Goal: Obtain resource: Download file/media

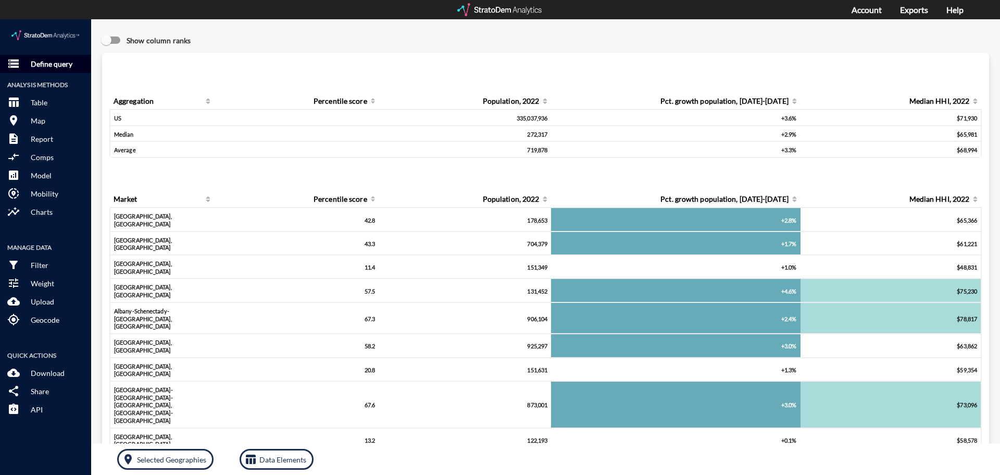
click p "Define query"
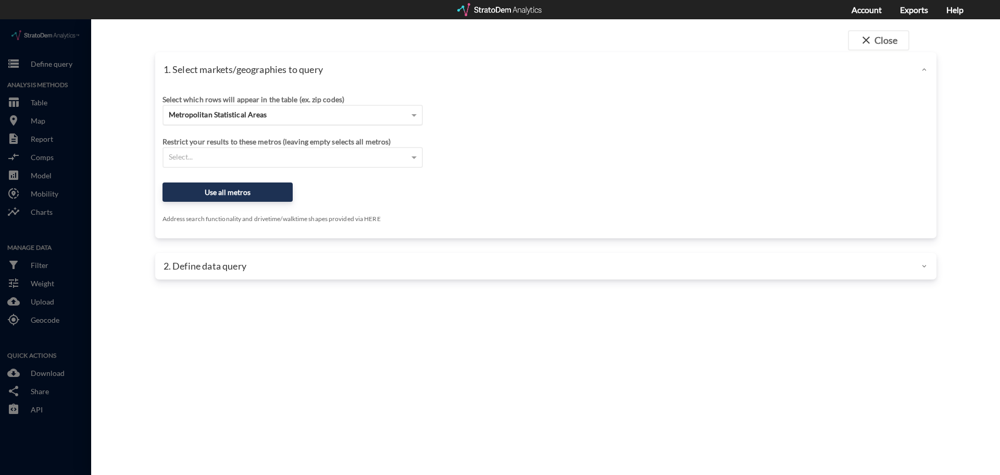
click div "Metropolitan Statistical Areas"
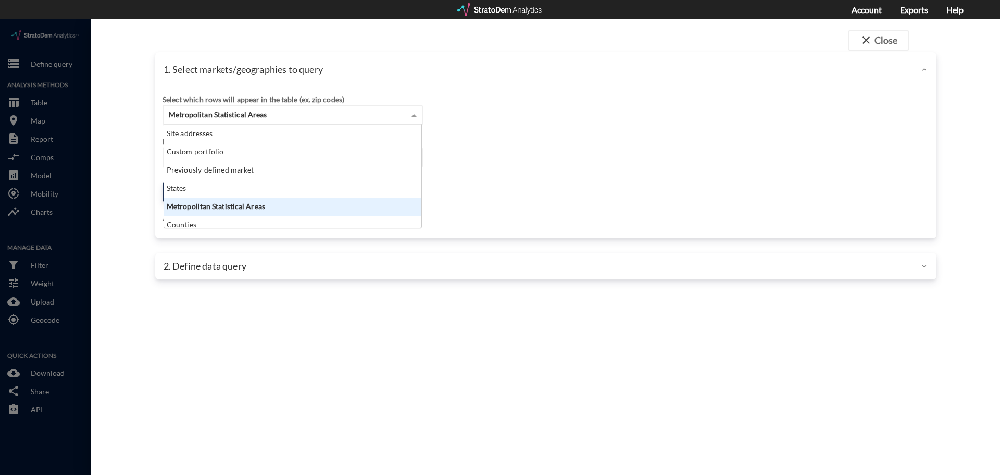
scroll to position [95, 251]
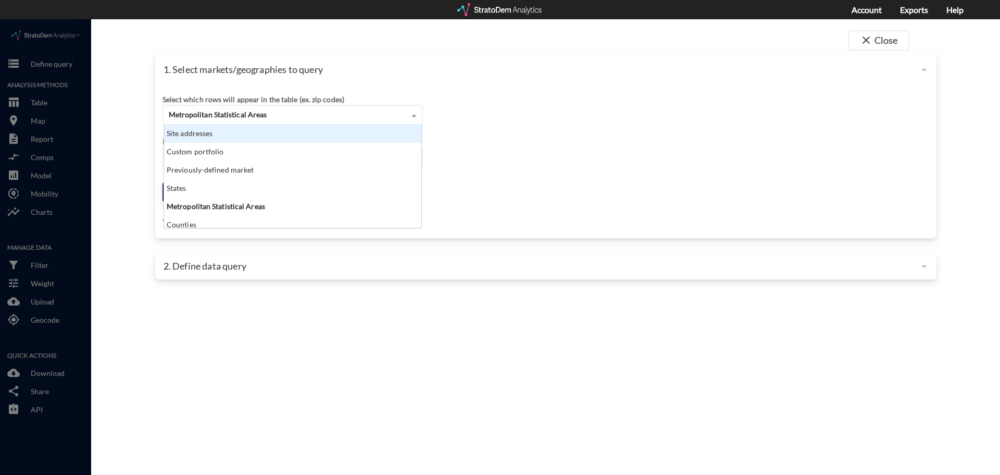
click div "Site addresses"
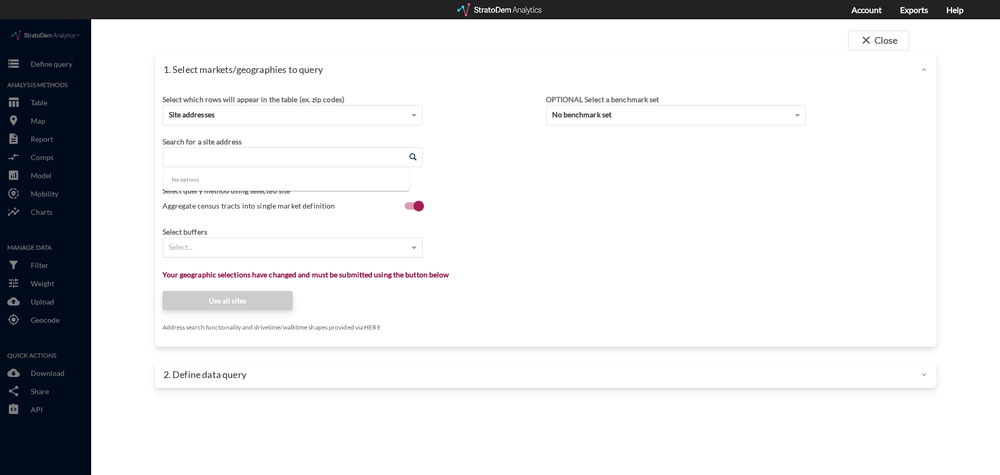
click input "Enter an address"
type input "9931"
click input "Enter an address"
paste input "176 Acuna St, Summerville, SC 29485"
click input "176 Acuna St, Summerville, SC 29485"
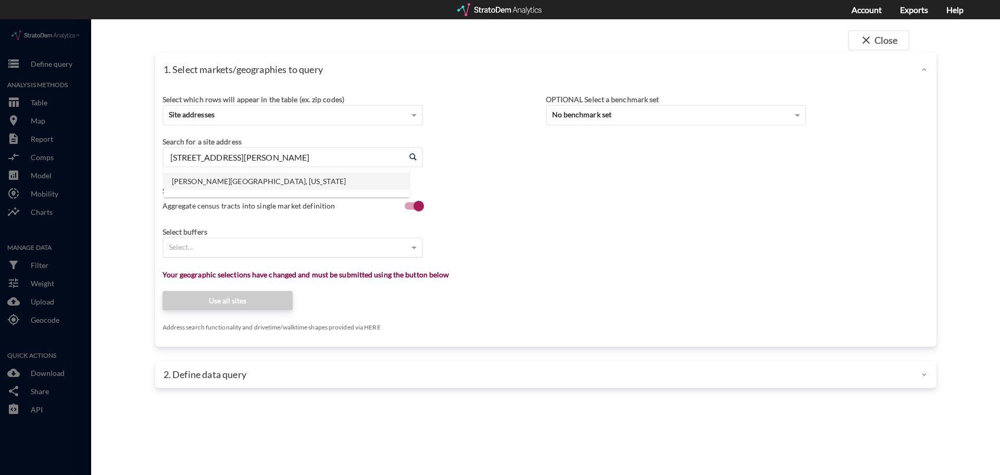
click li "Acuna St, Summerville, South Carolina"
click input "Acuna St, Summerville, South Carolina"
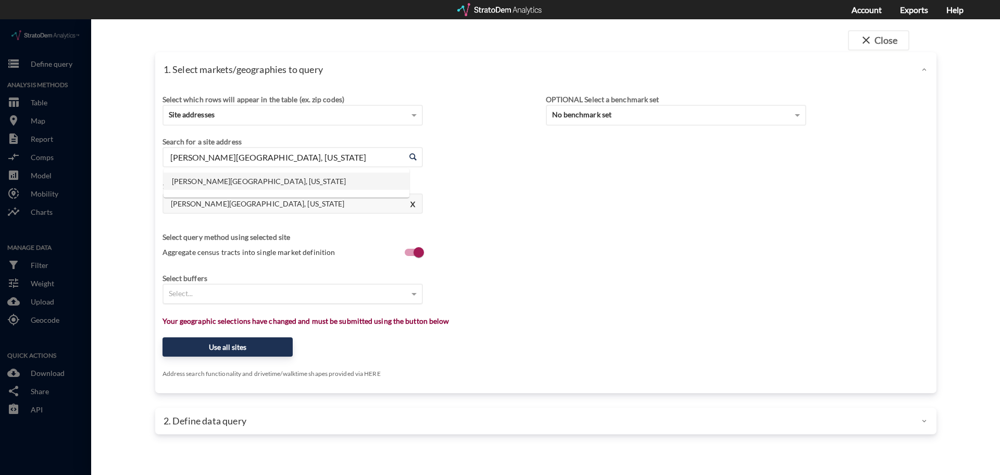
click input "Acuna St, Summerville, South Carolina"
type input "Acuna St, Summerville, South Carolina"
click div "Select..."
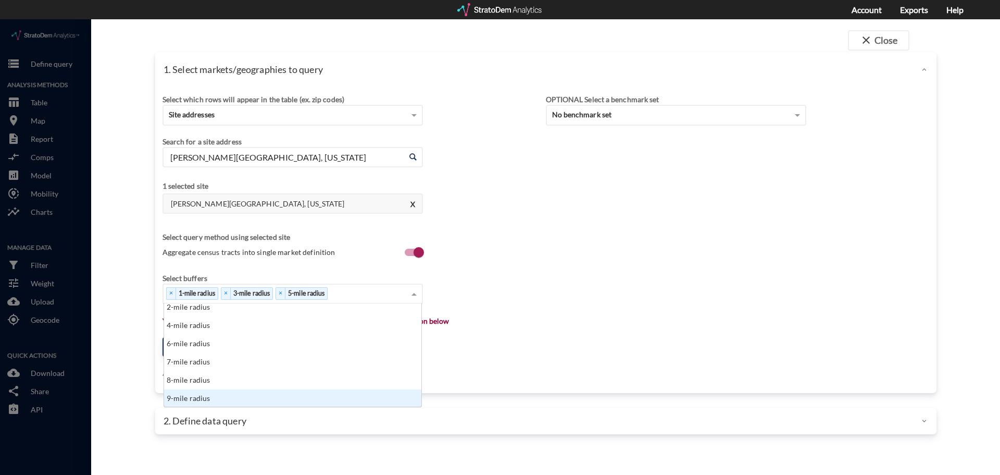
scroll to position [42, 0]
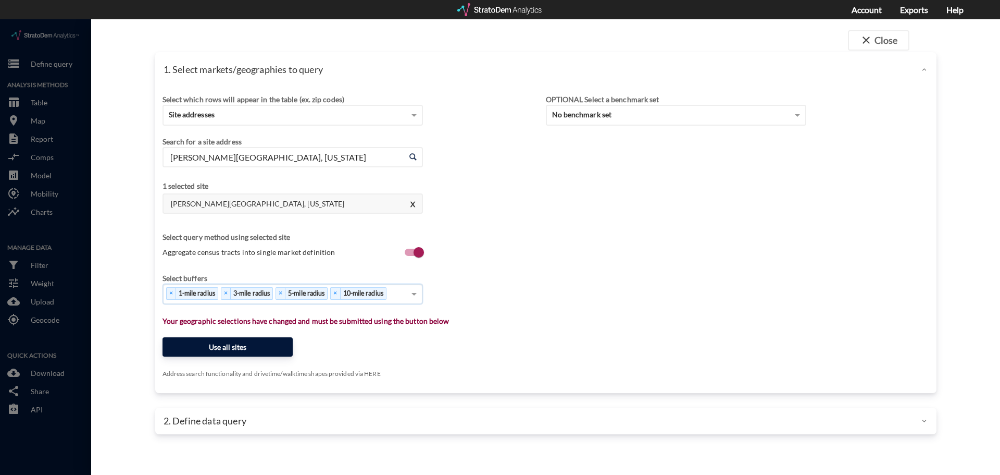
click button "Use all sites"
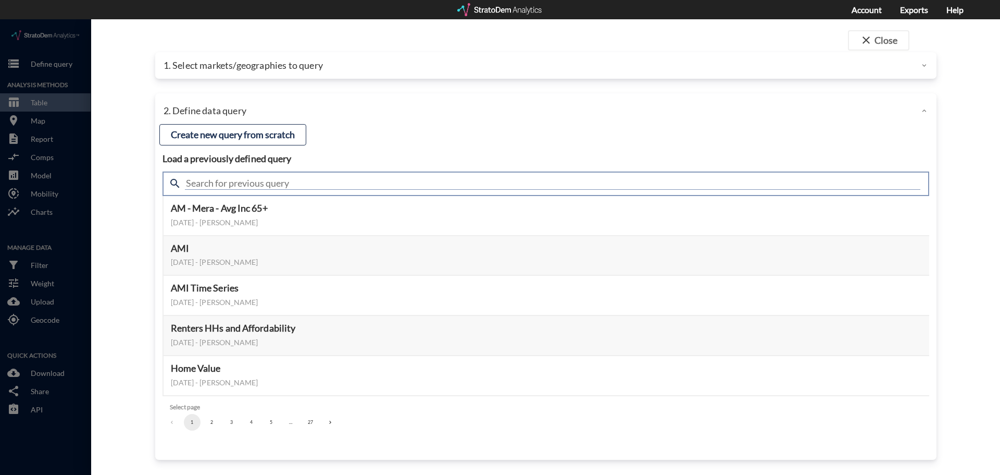
click input "text"
type input "housing demand"
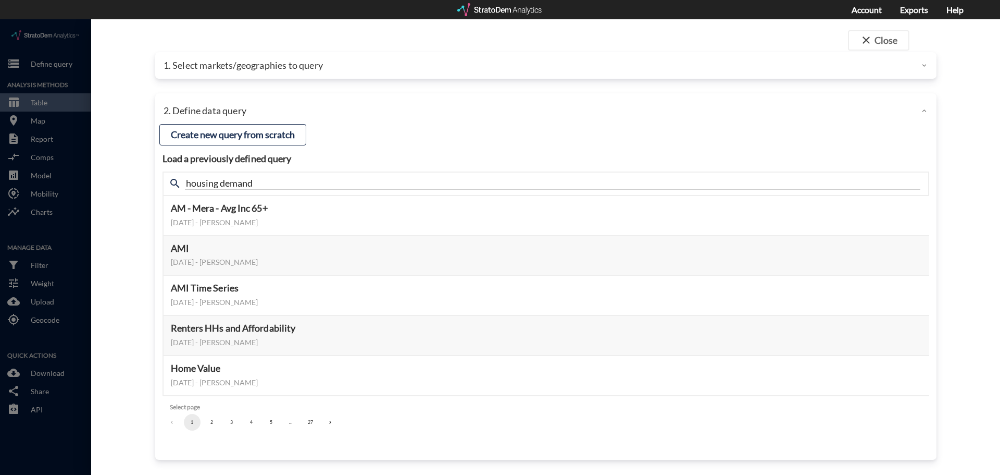
click div "close Close 1. Select markets/geographies to query Select which rows will appea…"
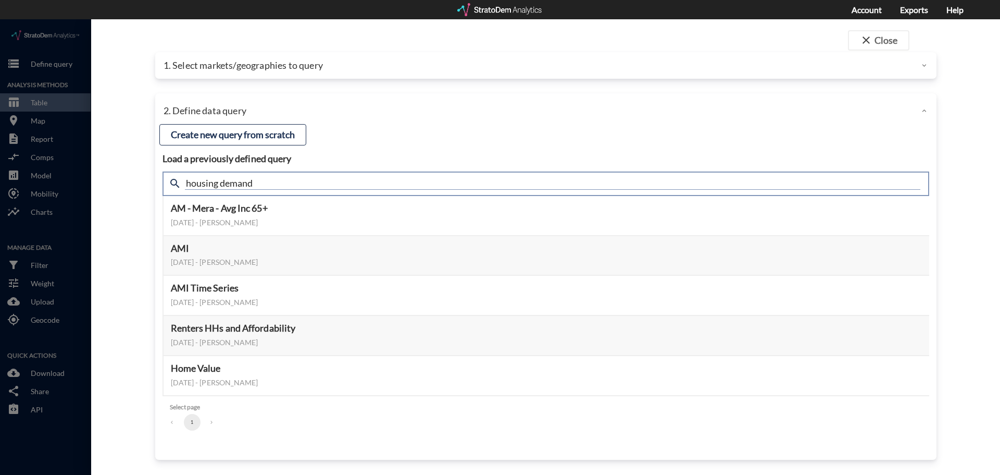
click input "housing demand"
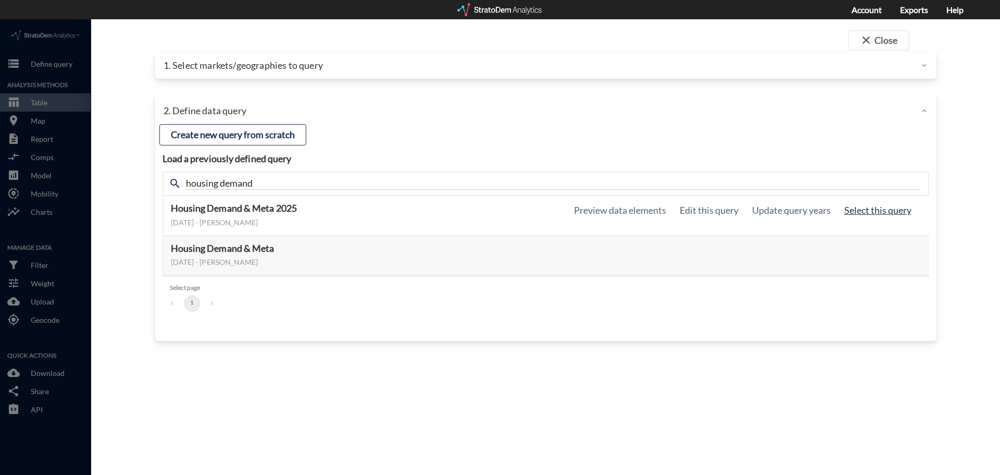
click button "Select this query"
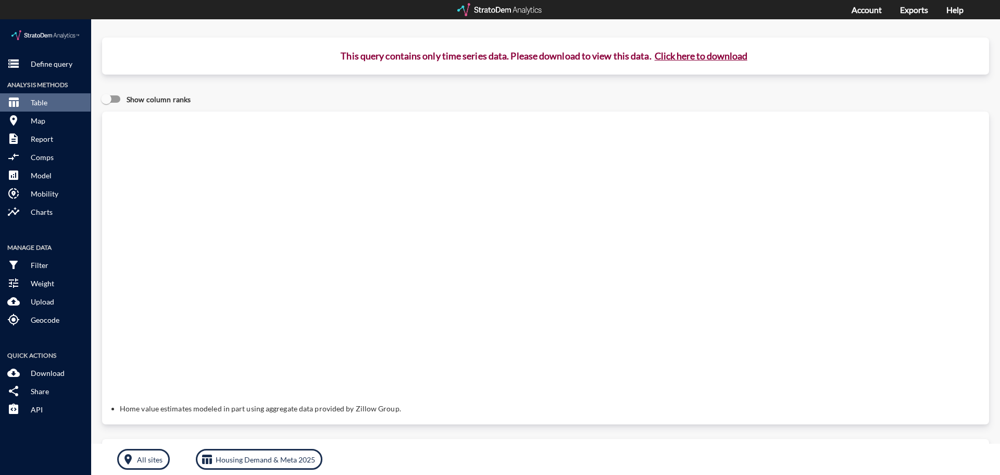
click button "Click here to download"
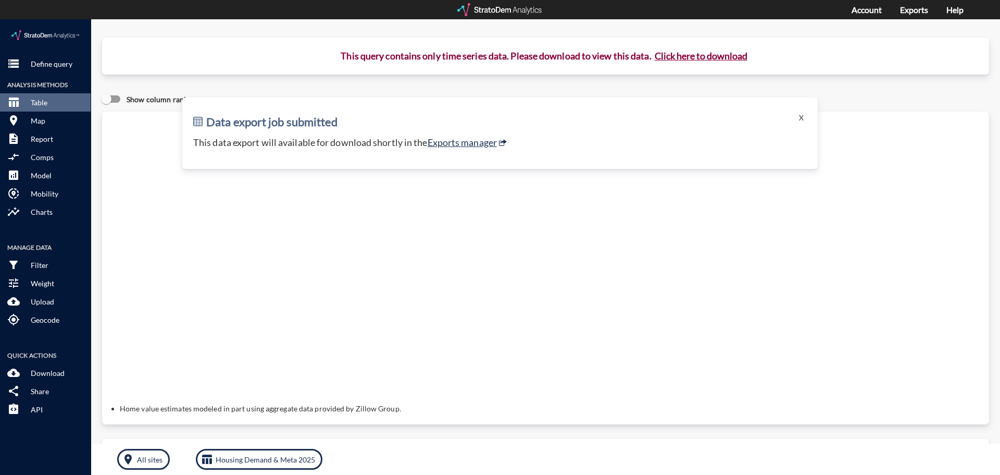
click button "Click here to download"
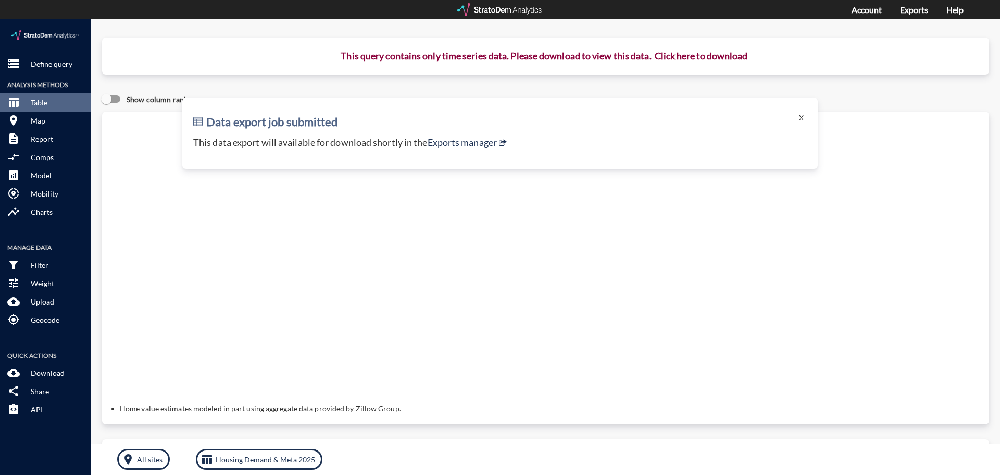
click button "Click here to download"
click link "Exports manager"
click p "Define query"
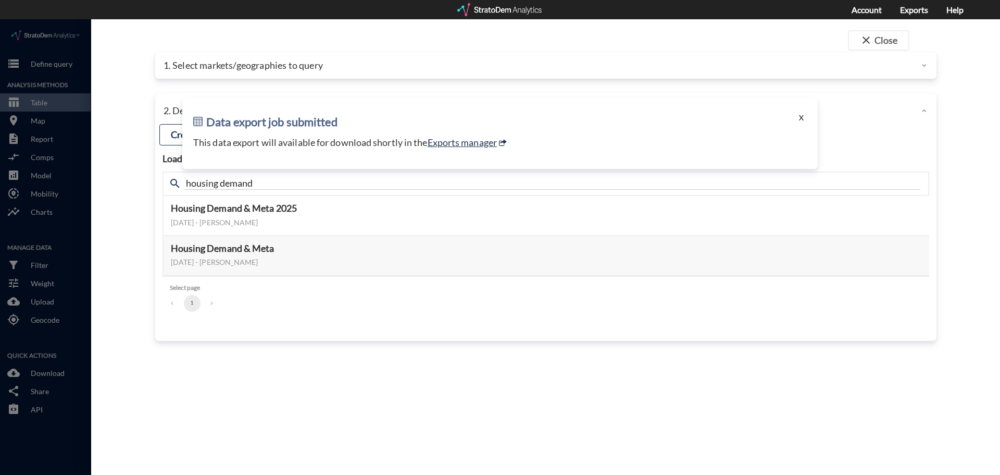
click button "X"
click div "1. Select markets/geographies to query"
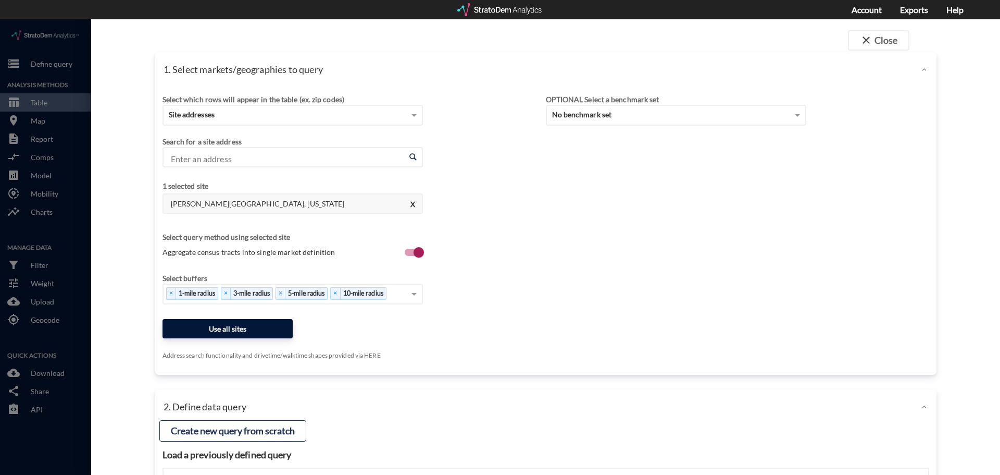
click button "Use all sites"
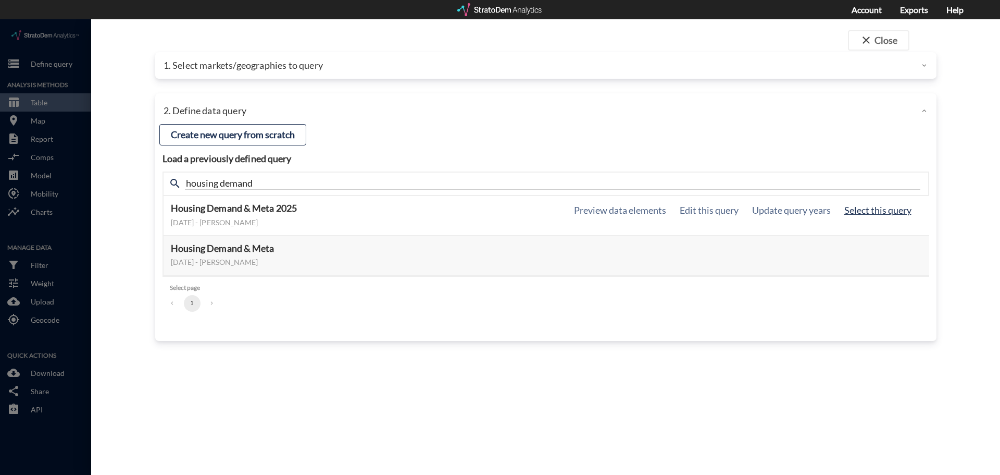
click button "Select this query"
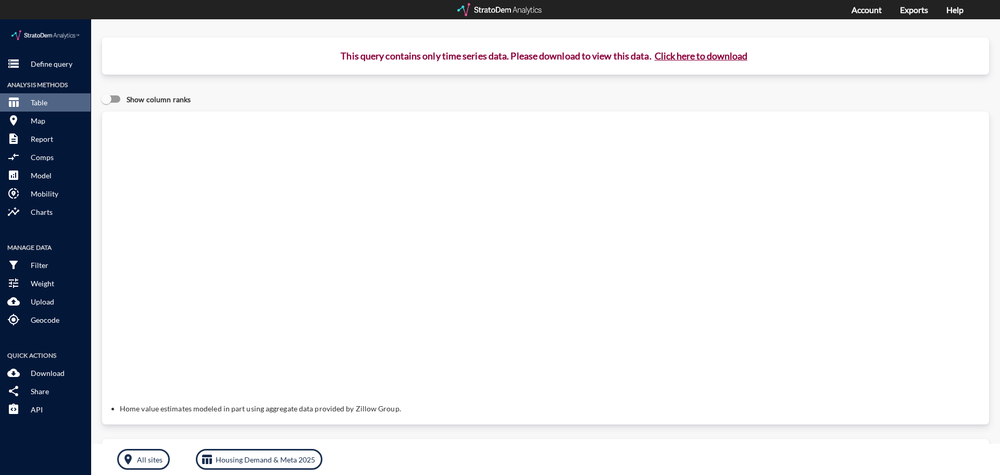
click button "Click here to download"
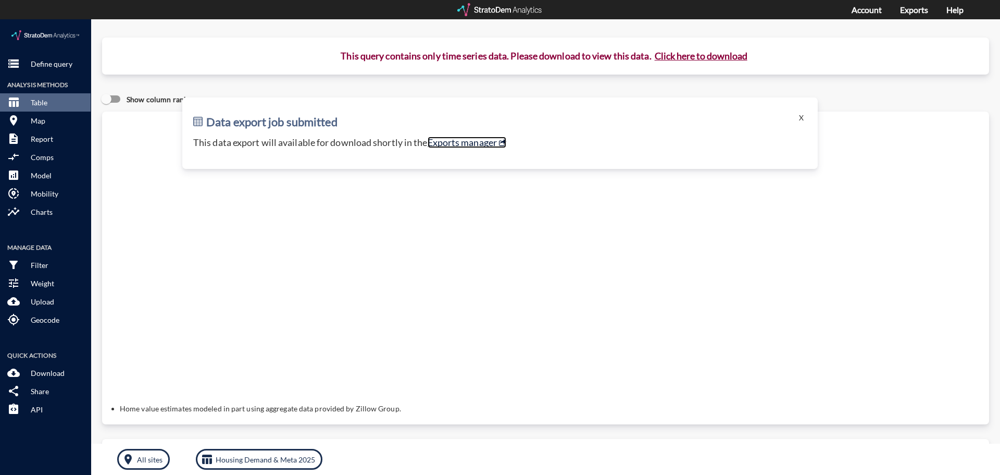
click link "Exports manager"
click p "Define query"
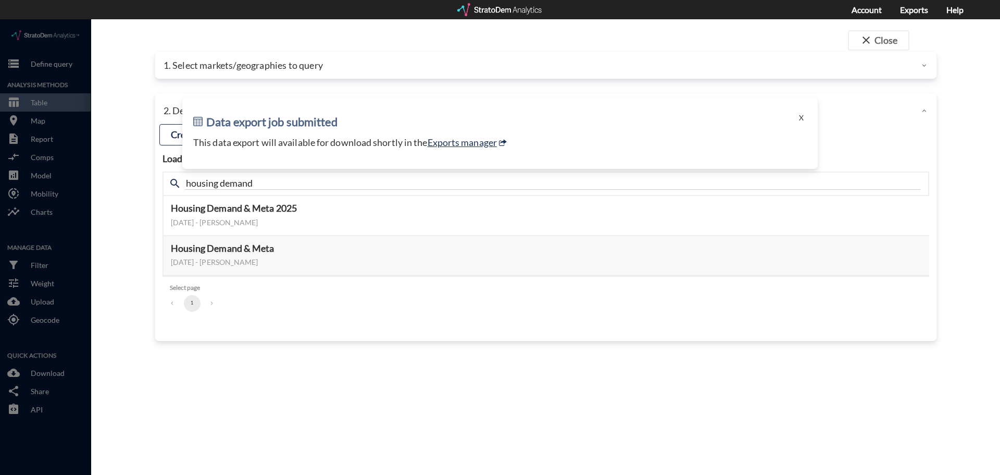
click div
click button "X"
click div "1. Select markets/geographies to query"
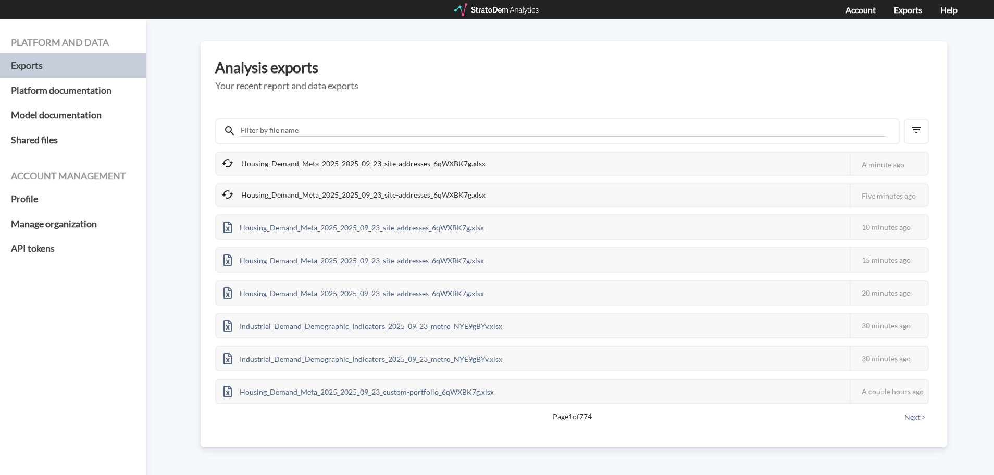
click at [424, 190] on div "Housing_Demand_Meta_2025_2025_09_23_site-addresses_6qWXBK7g.xlsx" at bounding box center [354, 195] width 277 height 22
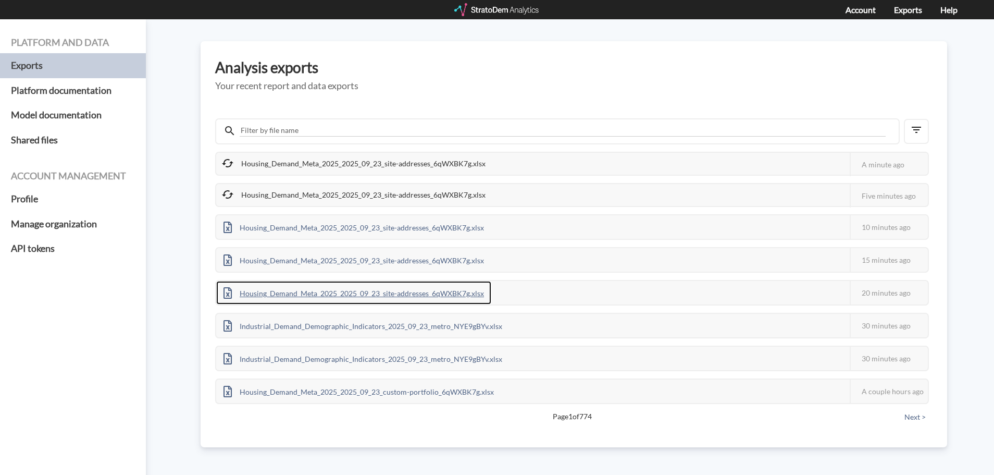
click at [456, 291] on div "Housing_Demand_Meta_2025_2025_09_23_site-addresses_6qWXBK7g.xlsx" at bounding box center [353, 292] width 275 height 23
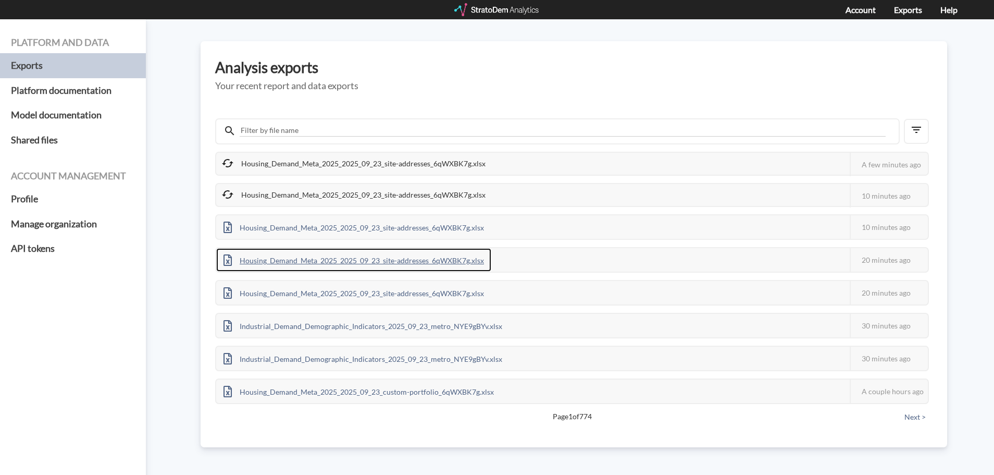
click at [421, 263] on div "Housing_Demand_Meta_2025_2025_09_23_site-addresses_6qWXBK7g.xlsx" at bounding box center [353, 259] width 275 height 23
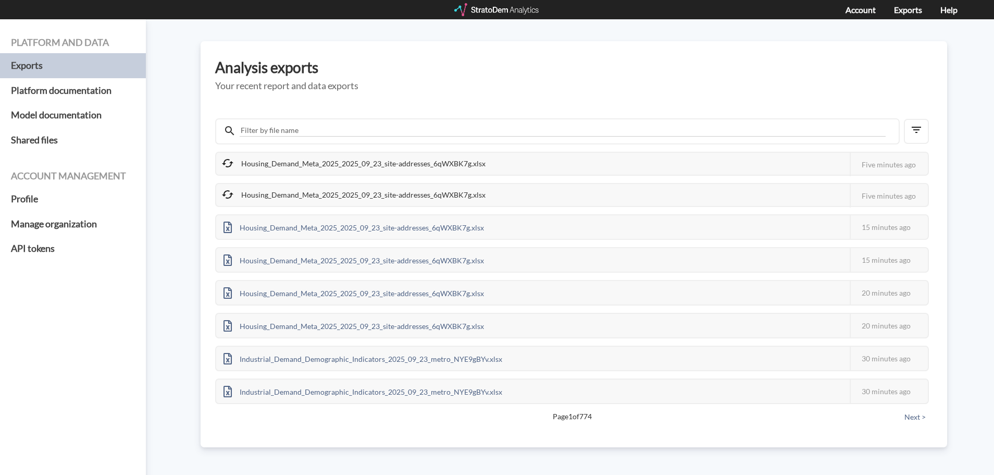
click at [441, 192] on div "Housing_Demand_Meta_2025_2025_09_23_site-addresses_6qWXBK7g.xlsx" at bounding box center [354, 195] width 277 height 22
click at [441, 193] on div "Housing_Demand_Meta_2025_2025_09_23_site-addresses_6qWXBK7g.xlsx" at bounding box center [354, 195] width 277 height 22
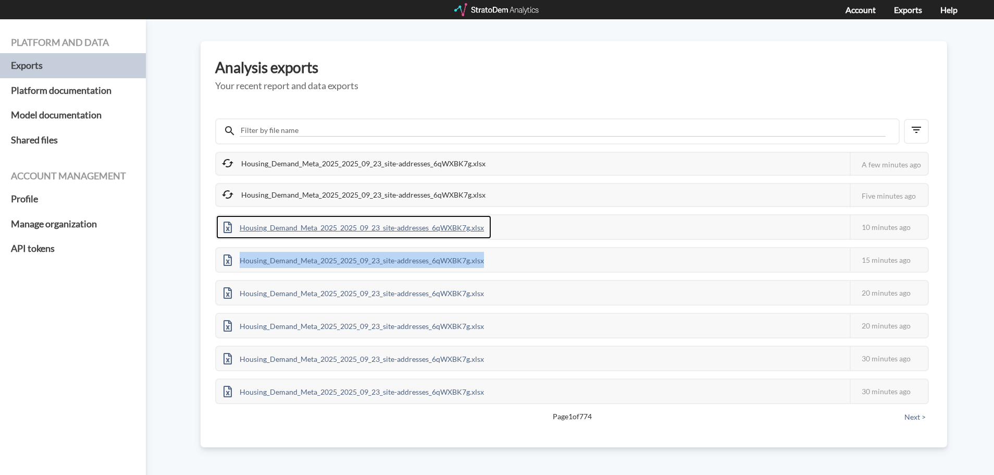
click at [463, 230] on div "Housing_Demand_Meta_2025_2025_09_23_site-addresses_6qWXBK7g.xlsx" at bounding box center [353, 226] width 275 height 23
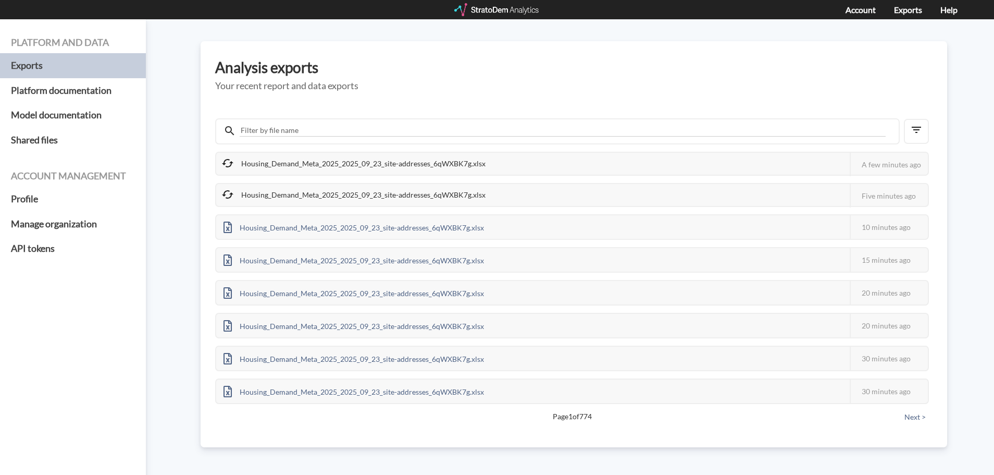
click at [431, 193] on div "Housing_Demand_Meta_2025_2025_09_23_site-addresses_6qWXBK7g.xlsx" at bounding box center [354, 195] width 277 height 22
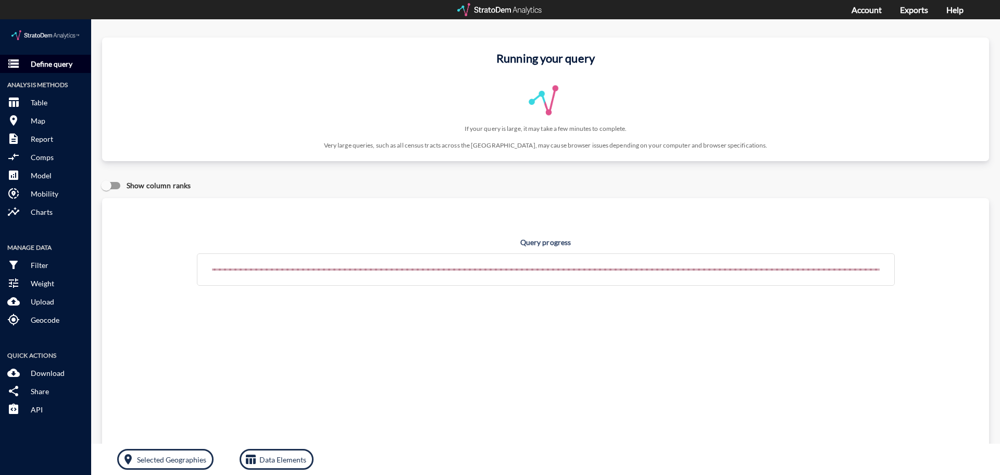
click p "Define query"
click button "storage Define query"
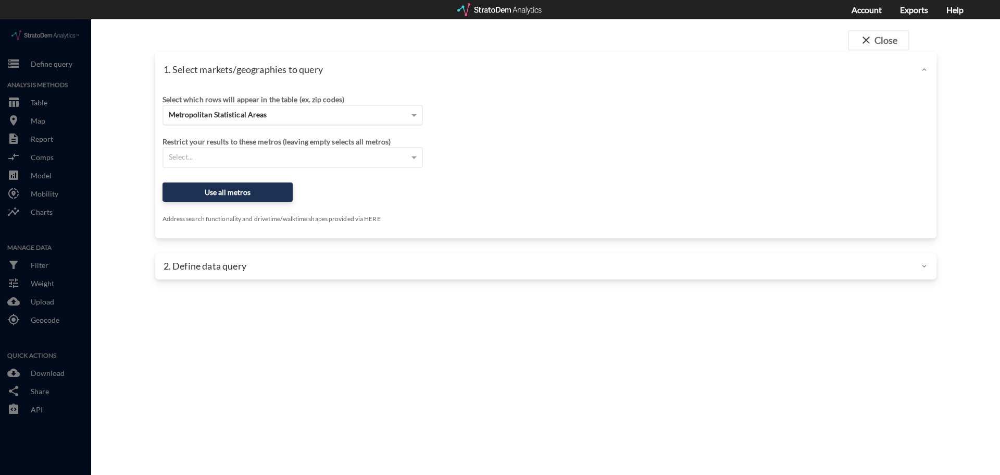
click div "Metropolitan Statistical Areas"
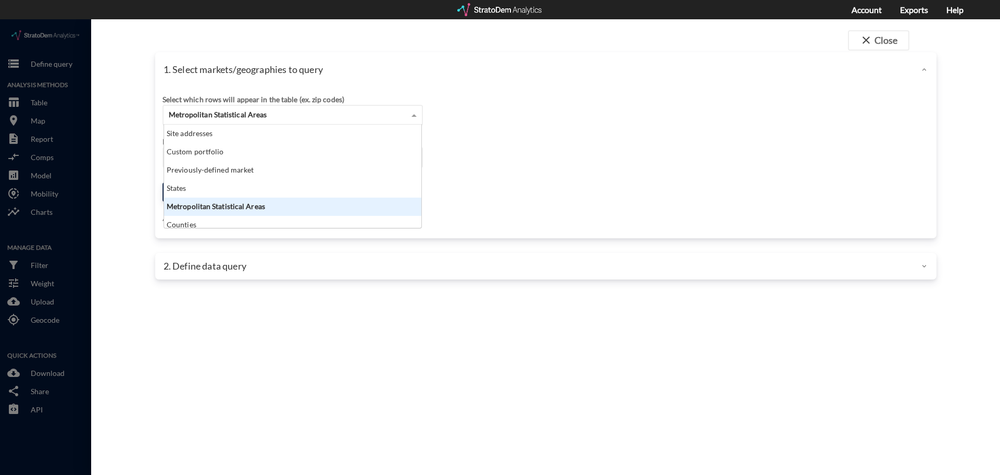
scroll to position [95, 251]
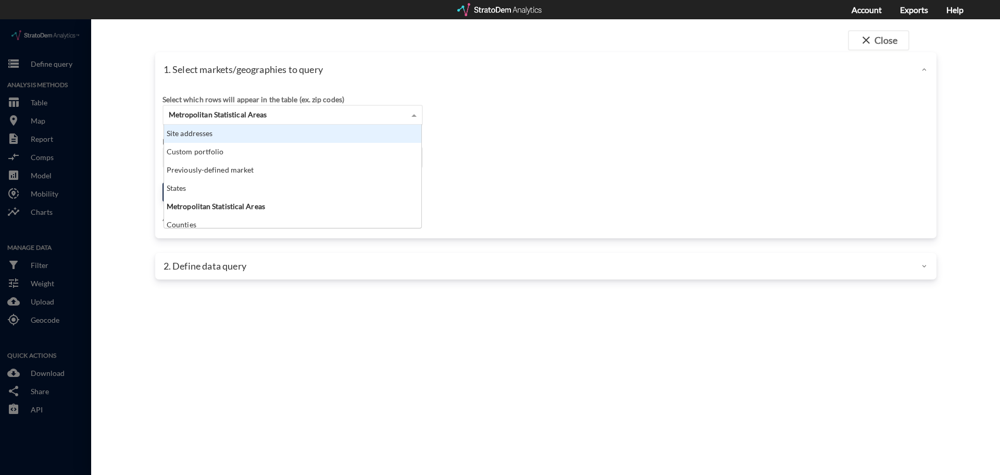
click div "Site addresses"
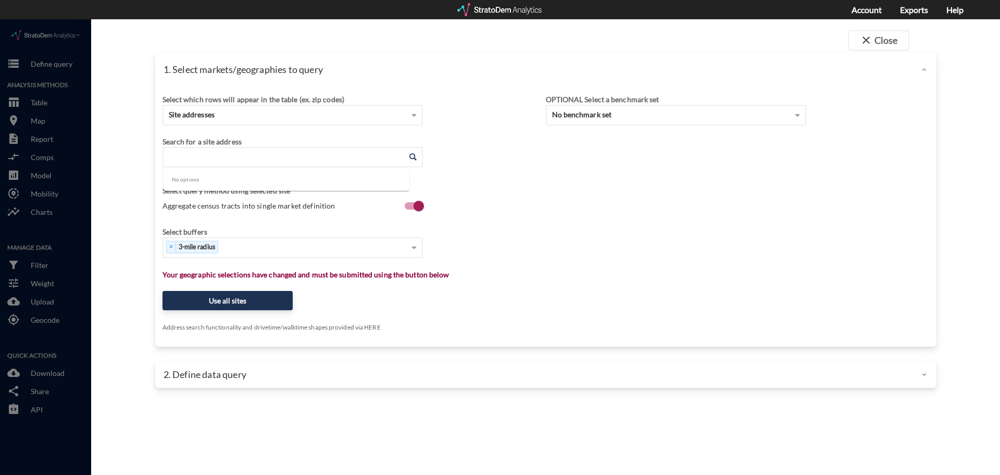
click input "Enter an address"
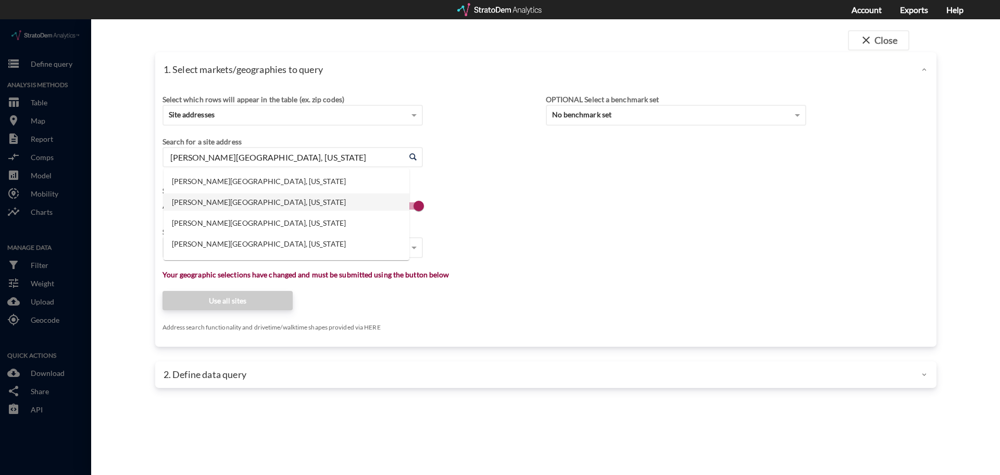
click li "Acuna St, Summerville, South Carolina"
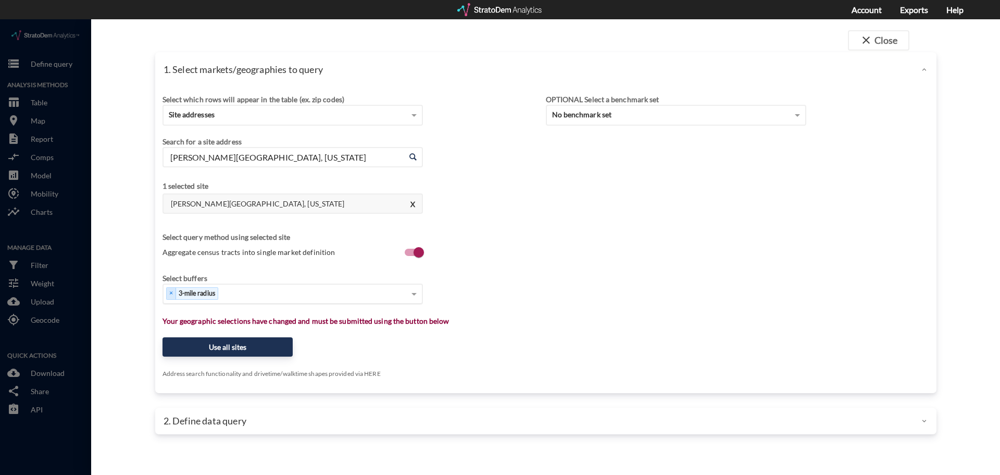
type input "Acuna St, Summerville, South Carolina"
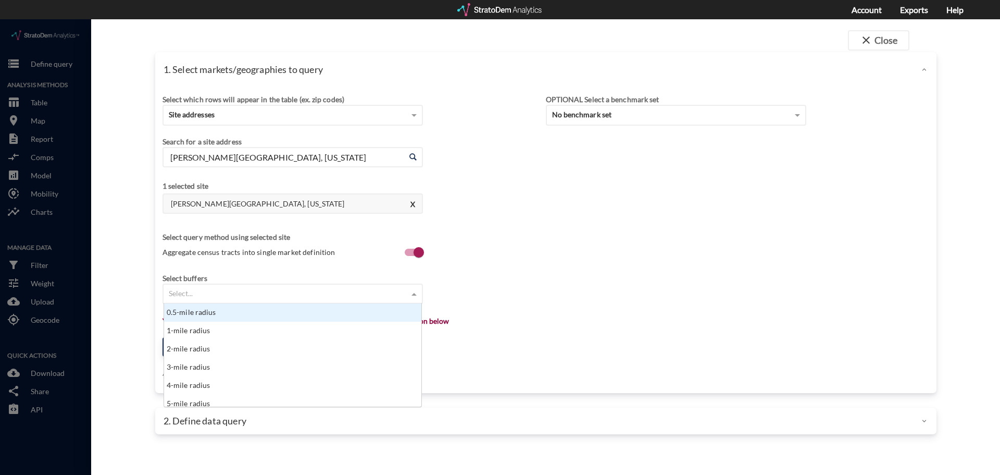
click div "Select..."
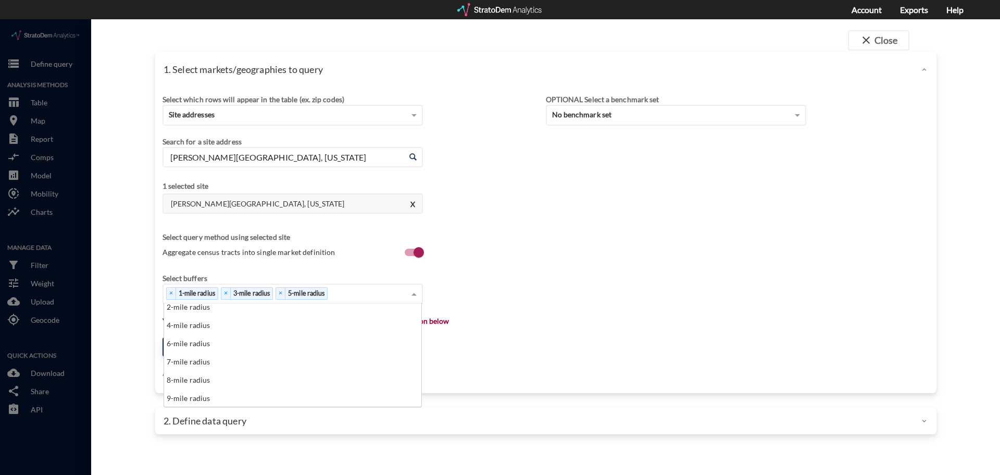
scroll to position [42, 0]
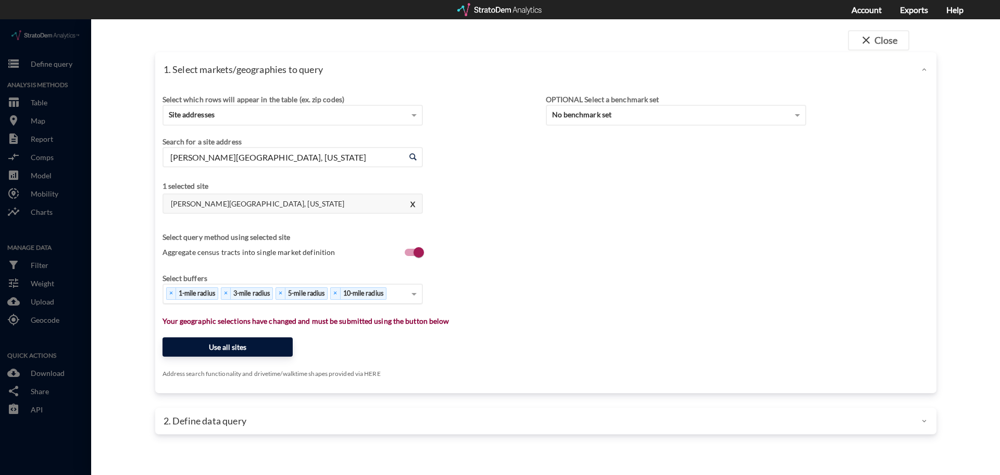
click button "Use all sites"
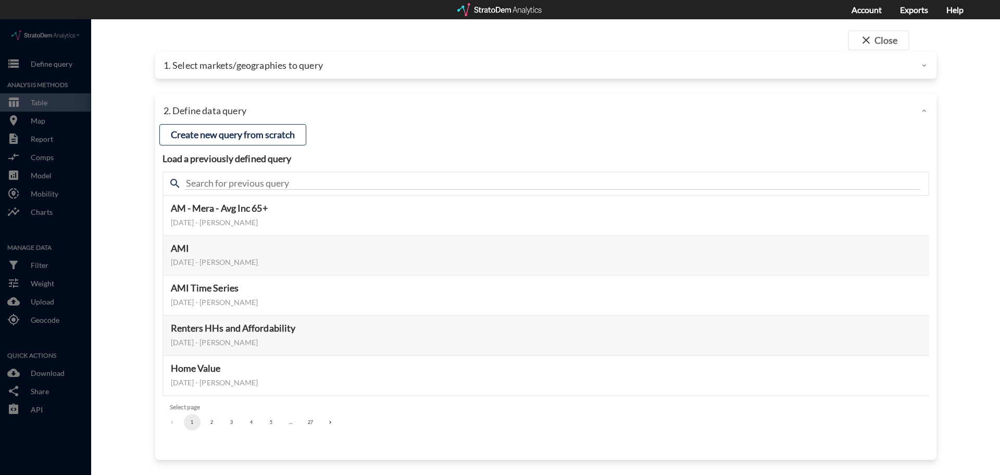
click p "1. Select markets/geographies to query"
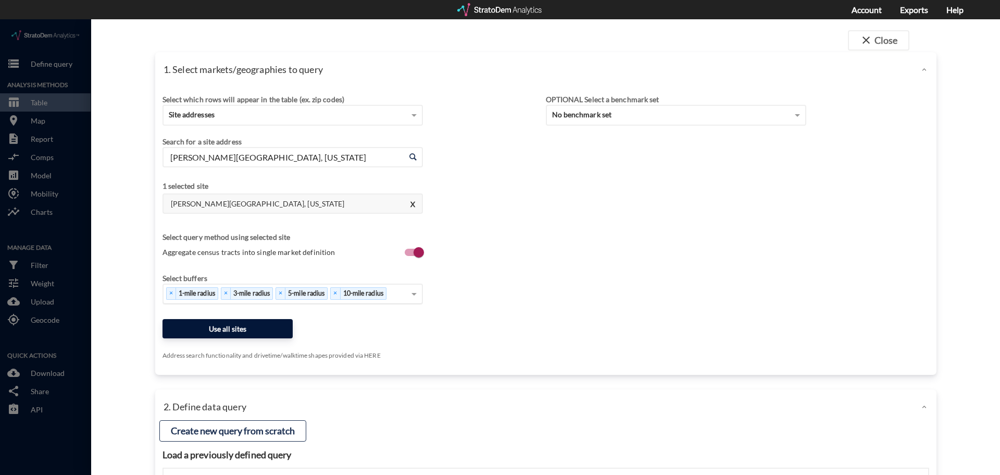
click button "Use all sites"
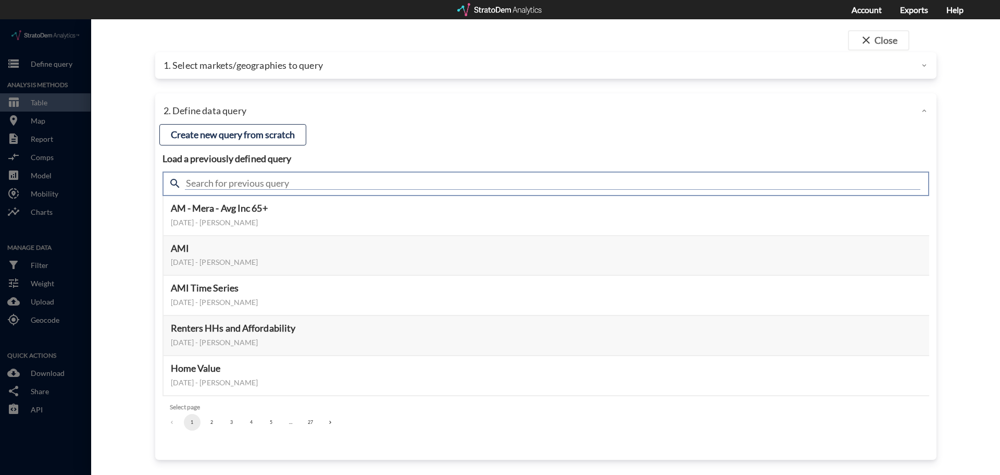
click input "text"
type input "housing demand"
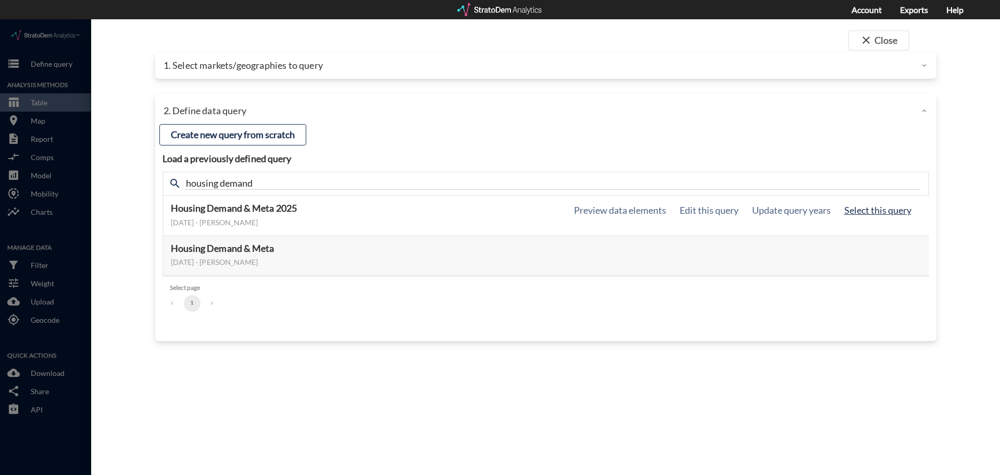
click button "Select this query"
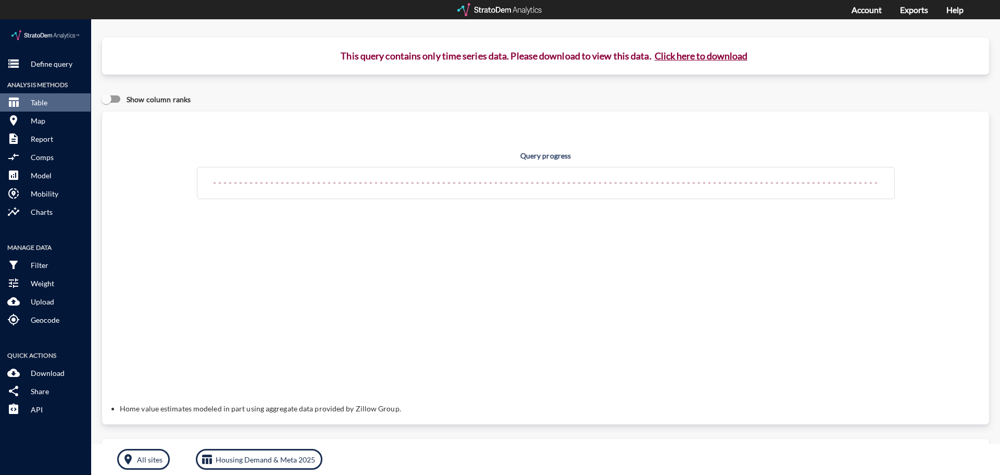
click button "Click here to download"
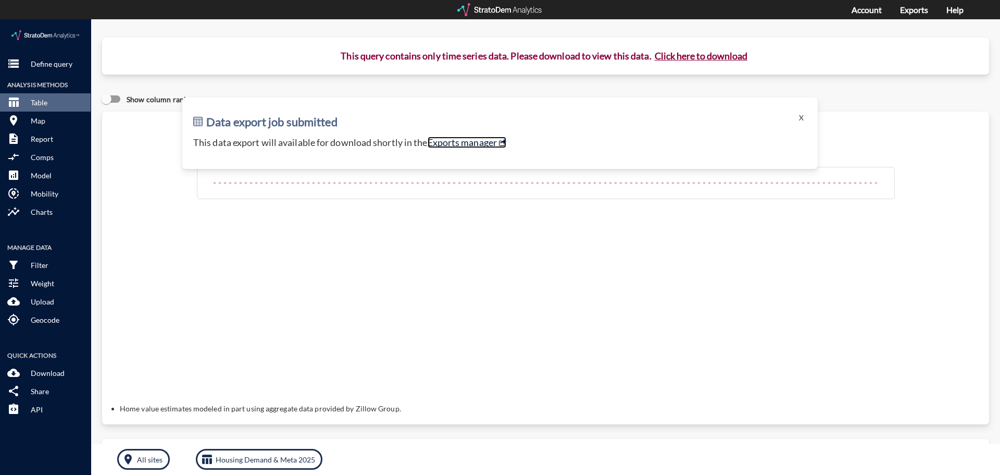
click link "Exports manager"
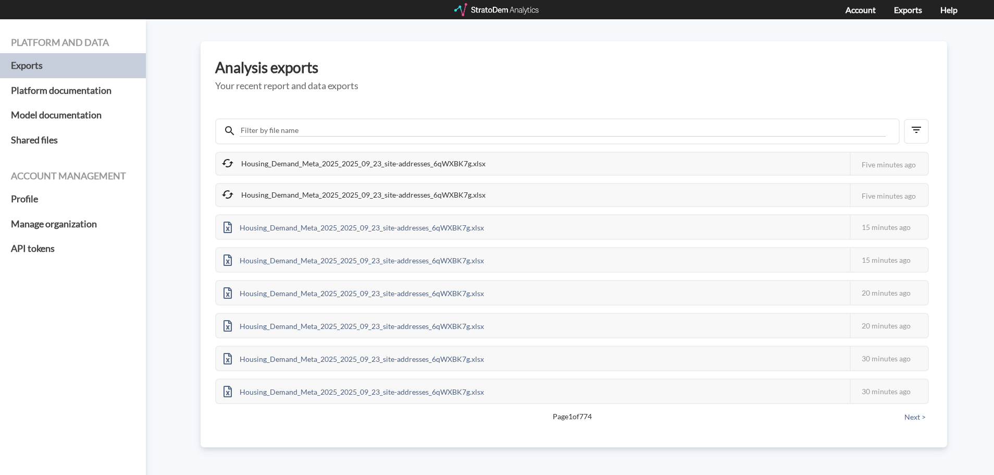
click at [433, 160] on div "Housing_Demand_Meta_2025_2025_09_23_site-addresses_6qWXBK7g.xlsx" at bounding box center [354, 164] width 277 height 22
click at [471, 97] on div "Housing_Demand_Meta_2025_2025_09_23_site-addresses_6qWXBK7g.xlsx This job faile…" at bounding box center [573, 262] width 717 height 332
